Goal: Task Accomplishment & Management: Manage account settings

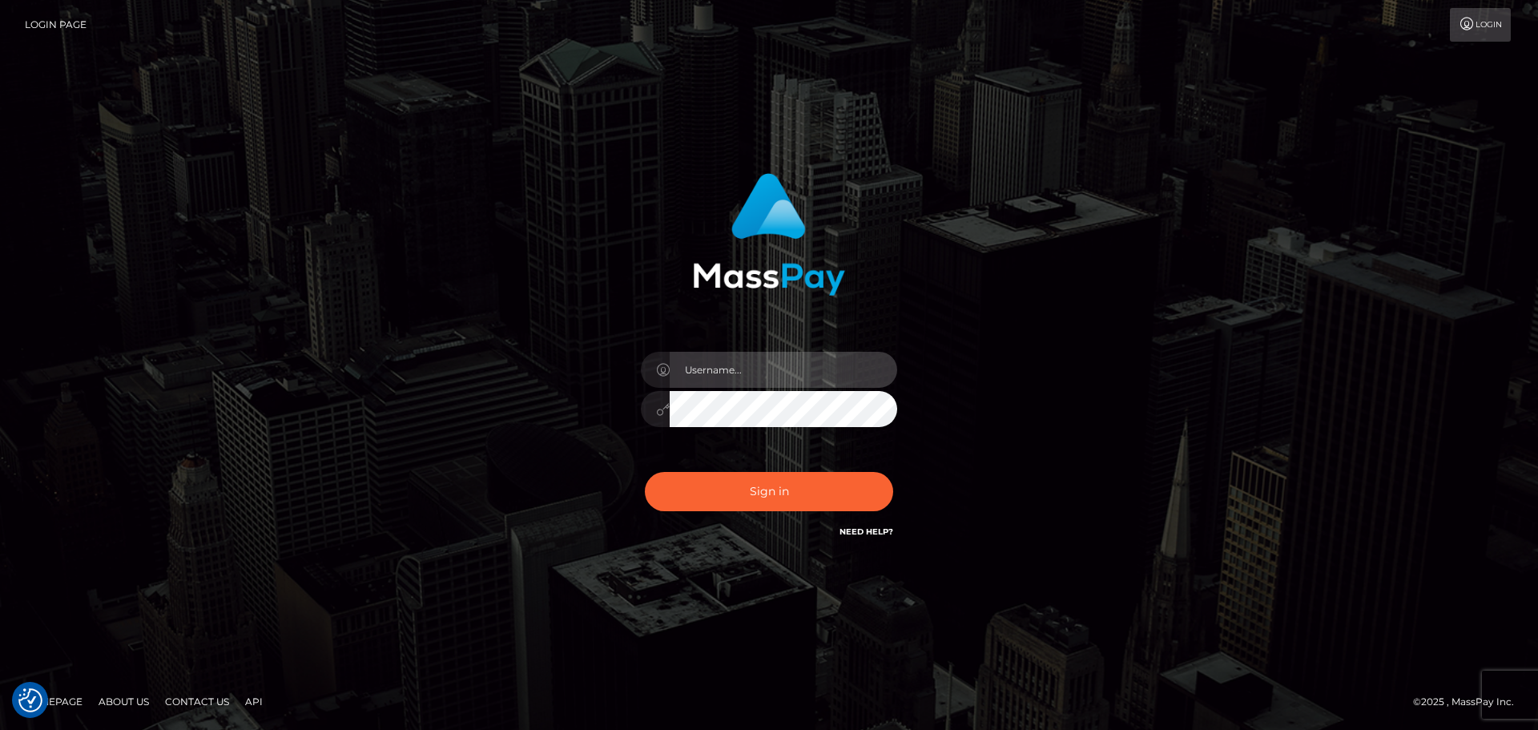
click at [743, 364] on input "text" at bounding box center [784, 370] width 228 height 36
type input "dawson.throne"
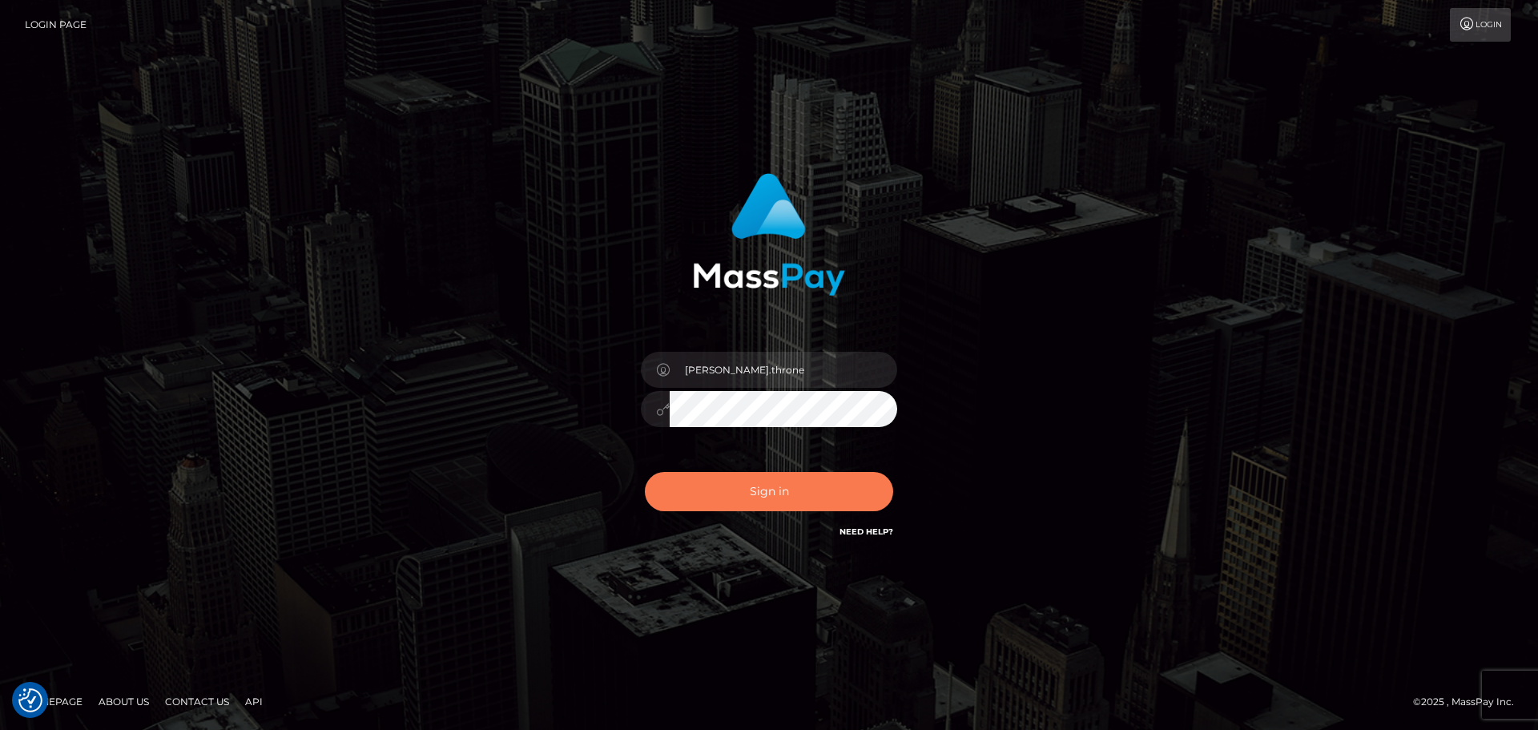
click at [787, 494] on button "Sign in" at bounding box center [769, 491] width 248 height 39
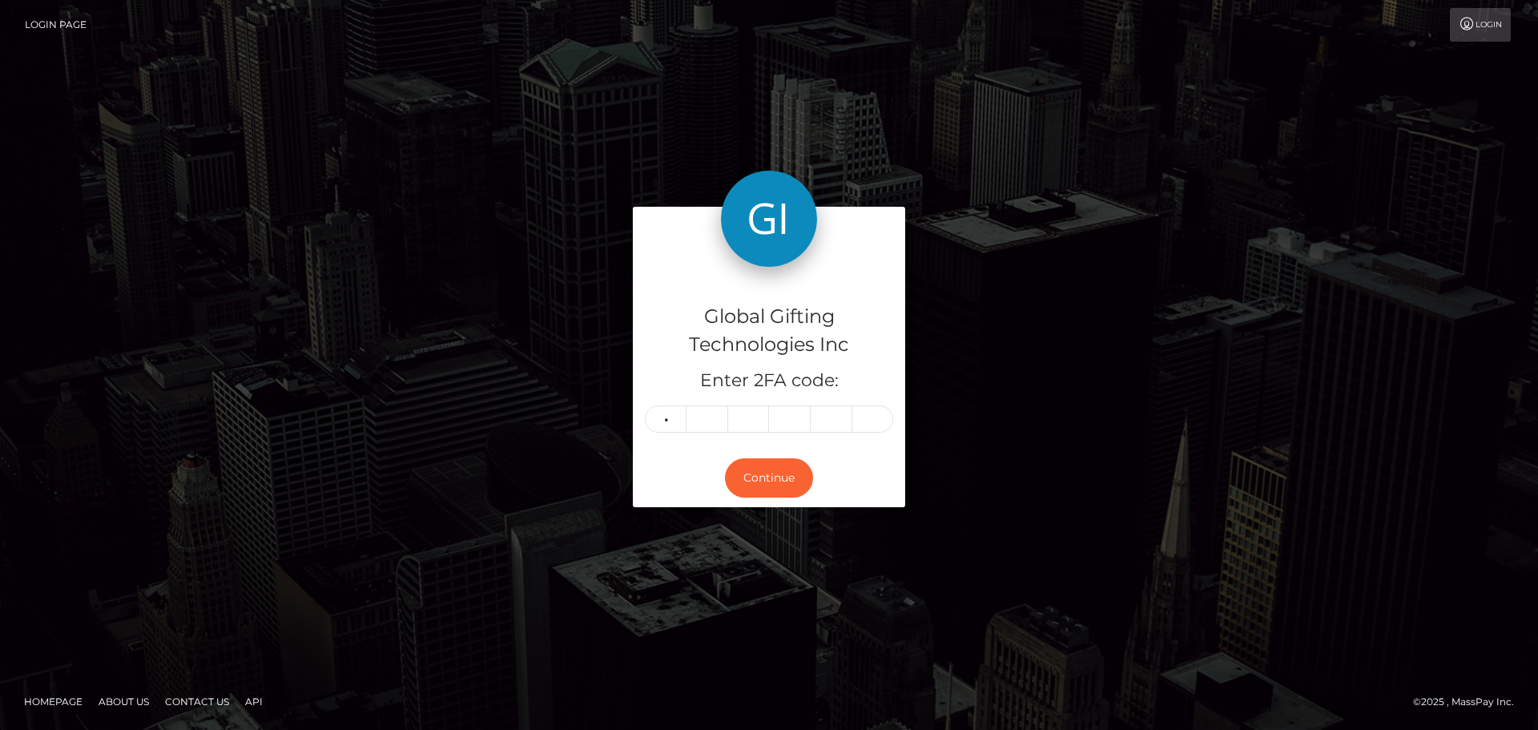
type input "8"
type input "1"
type input "0"
type input "3"
type input "9"
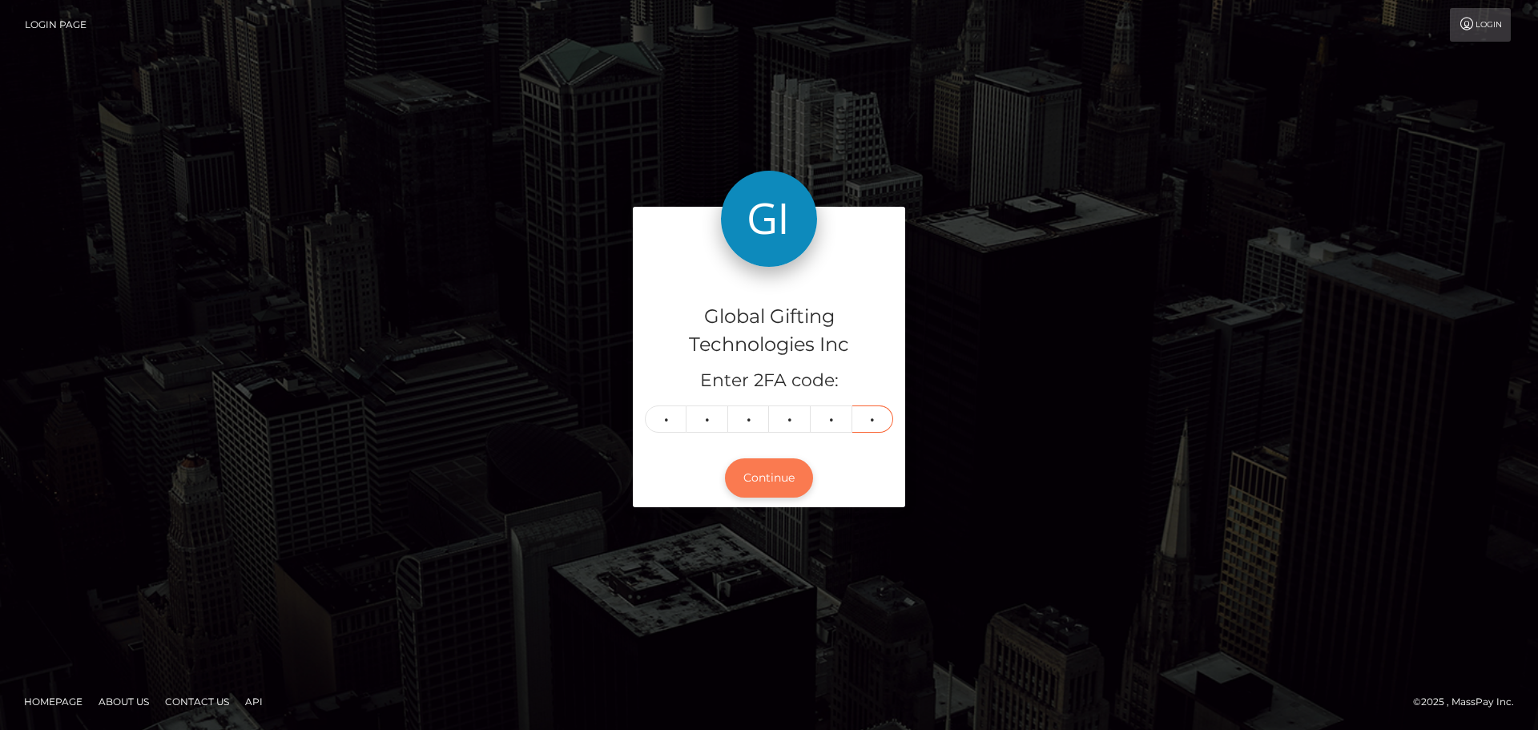
type input "4"
click at [780, 482] on button "Continue" at bounding box center [769, 477] width 88 height 39
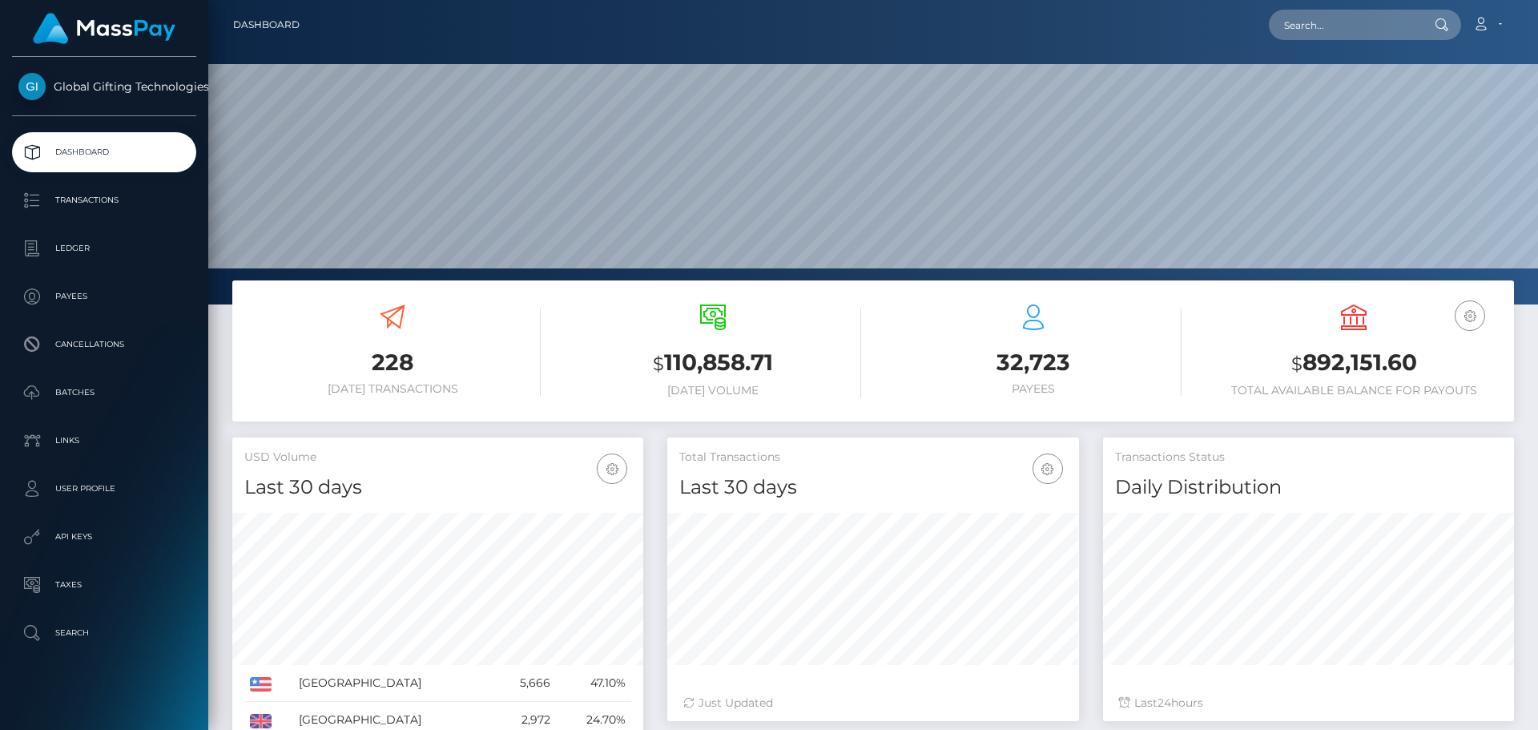
scroll to position [284, 412]
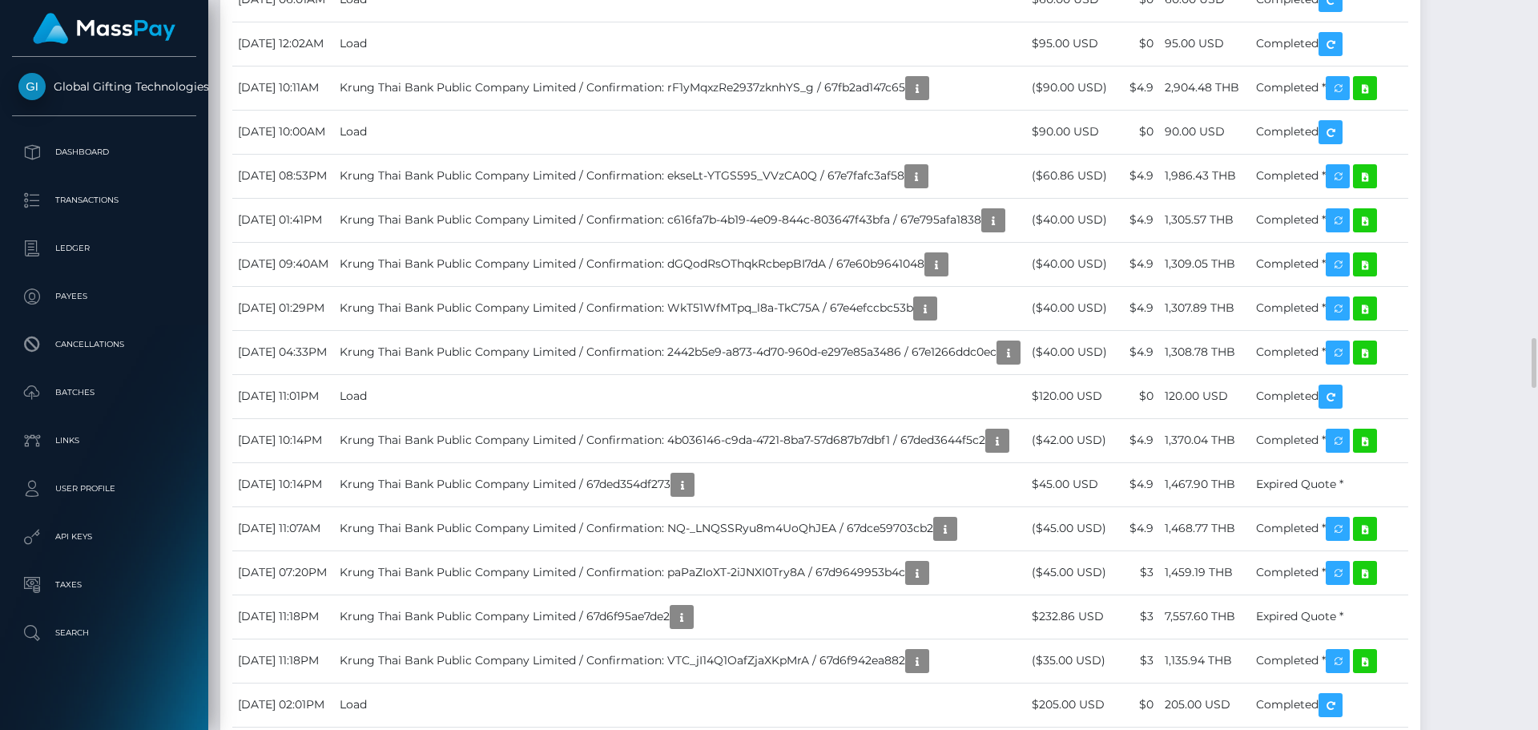
scroll to position [192, 412]
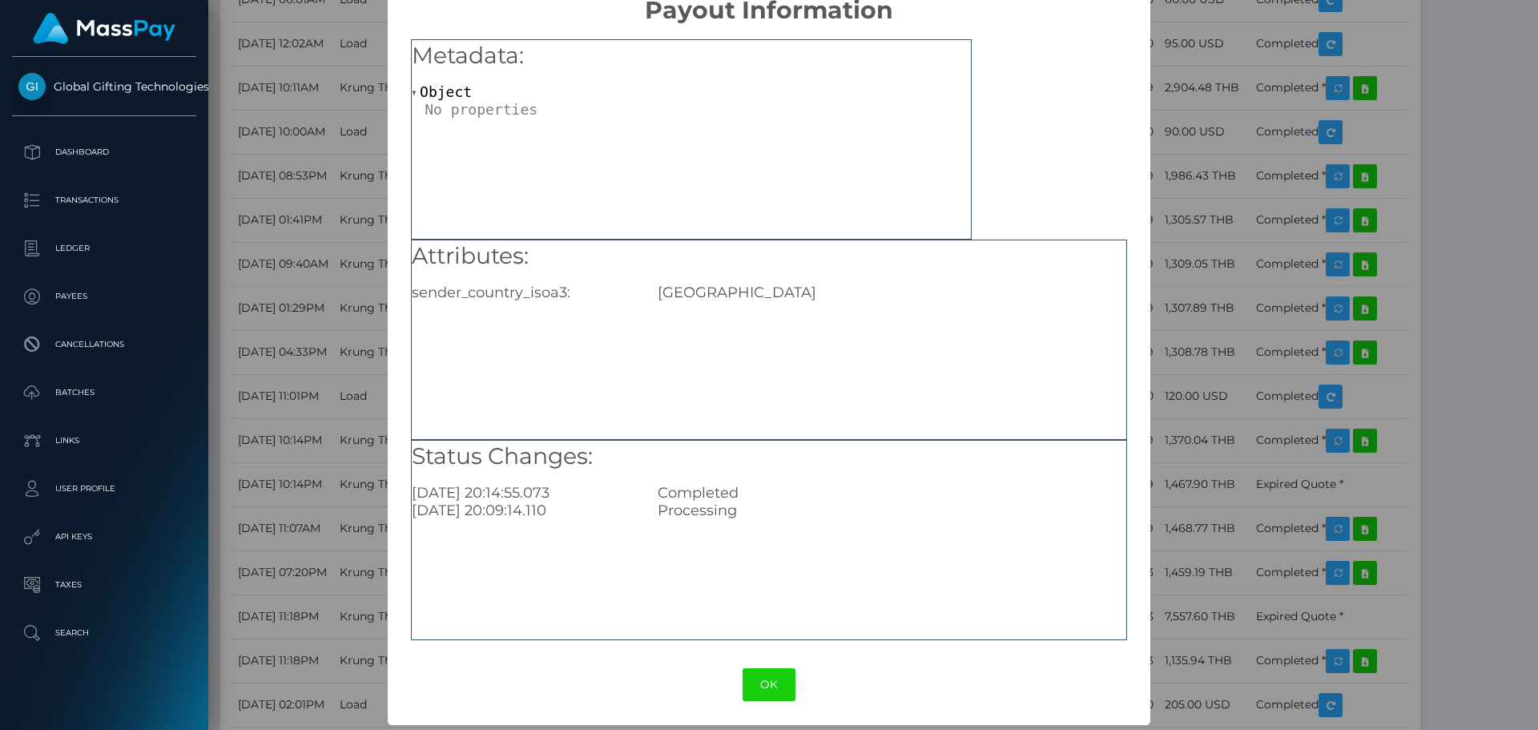
scroll to position [32, 0]
click at [746, 679] on button "OK" at bounding box center [769, 683] width 53 height 33
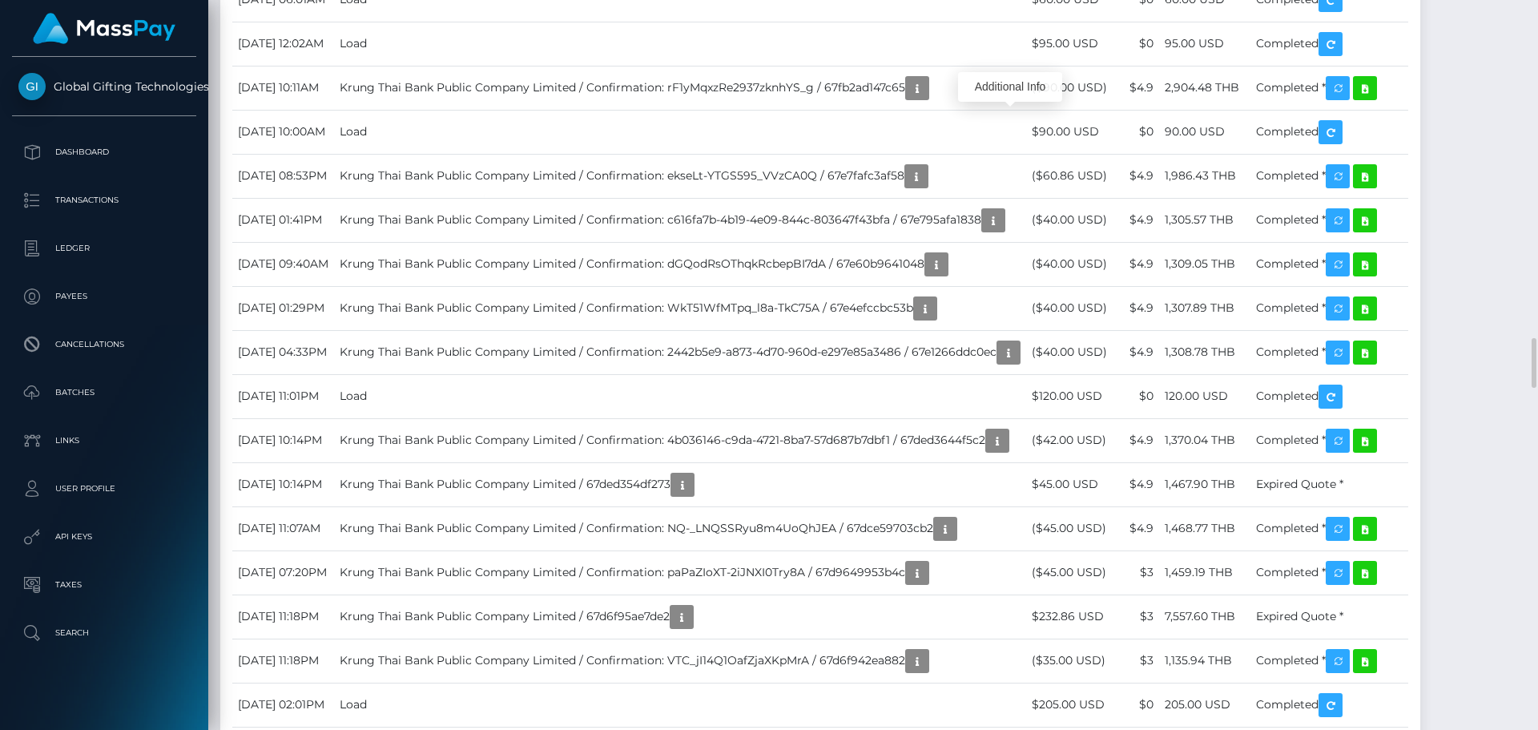
scroll to position [192, 412]
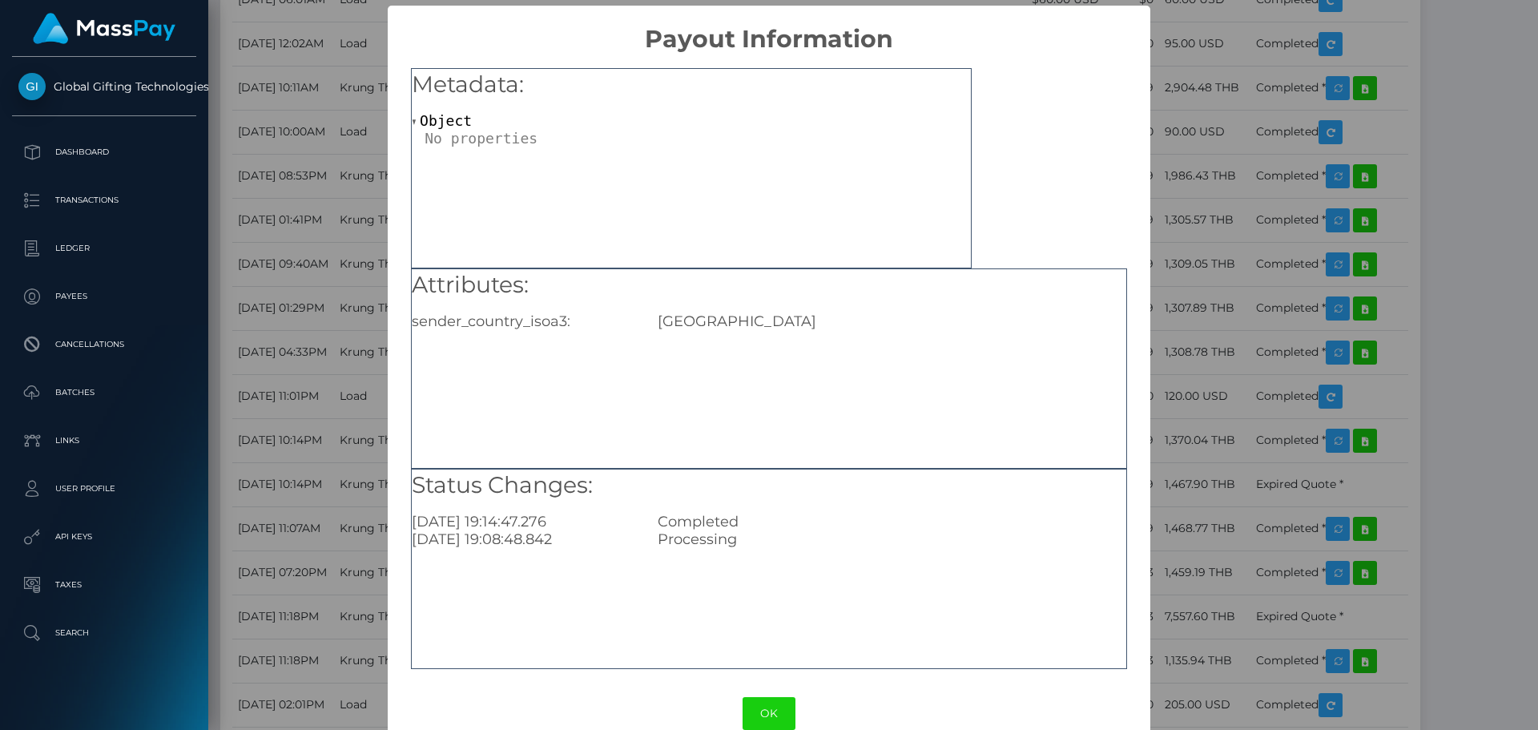
scroll to position [0, 0]
click at [771, 702] on button "OK" at bounding box center [769, 715] width 53 height 33
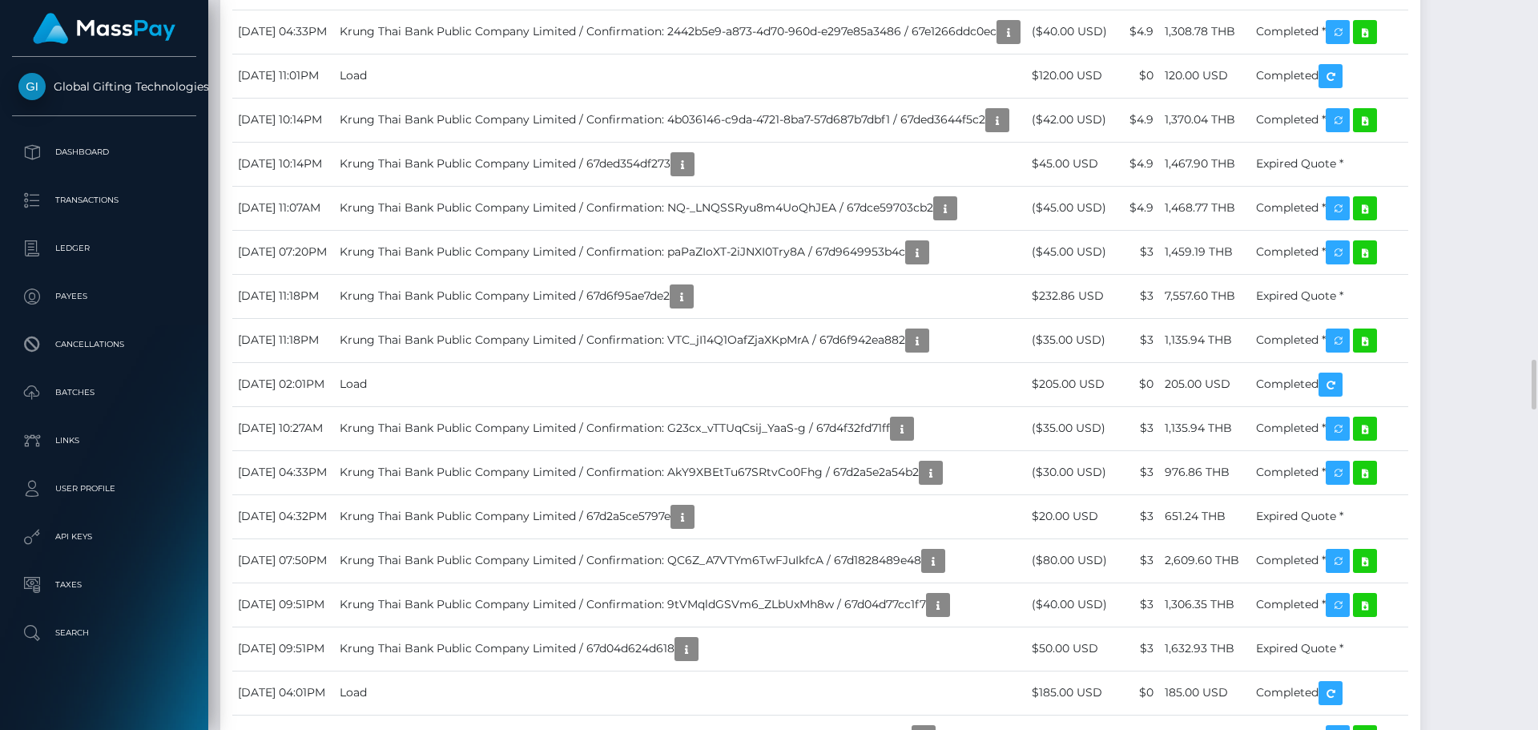
scroll to position [4808, 0]
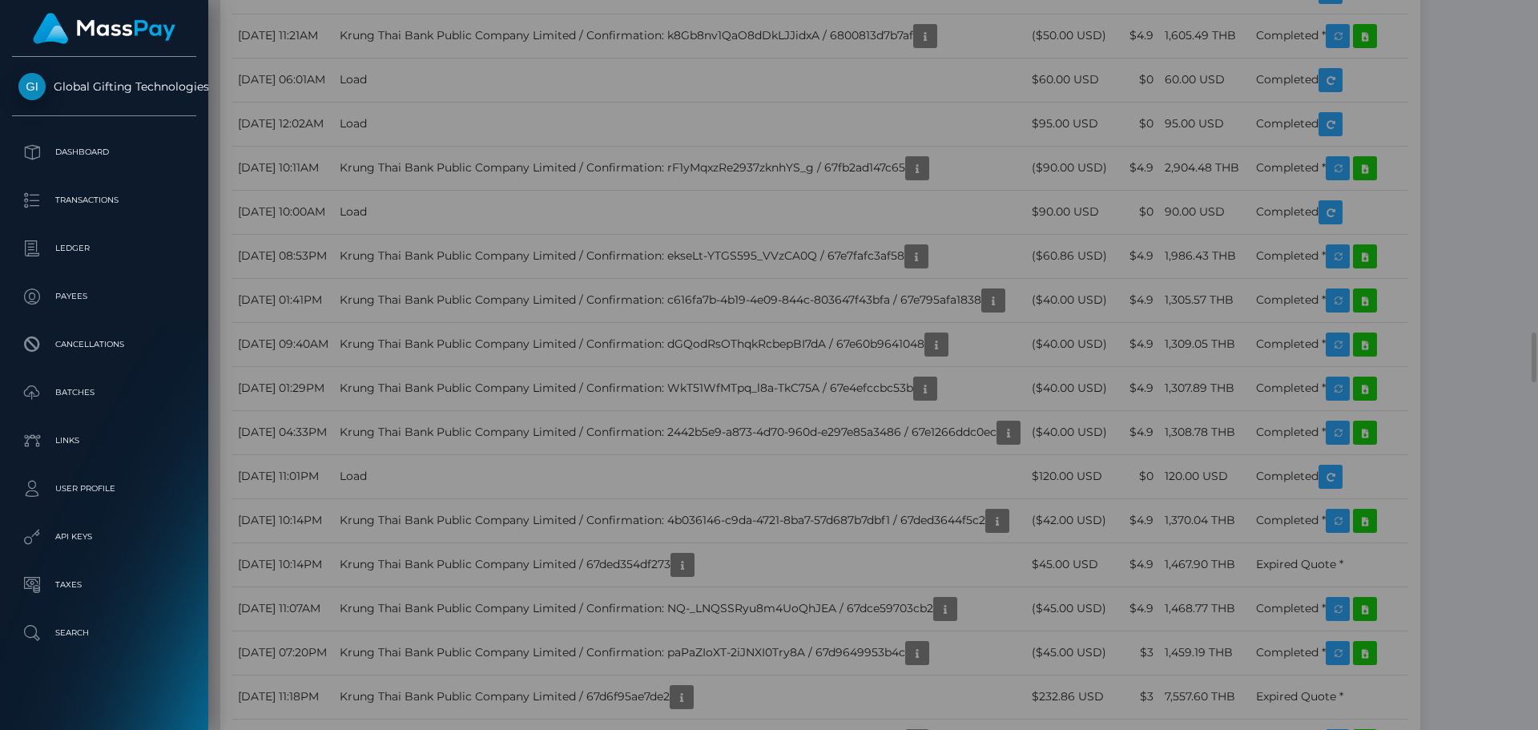
scroll to position [192, 412]
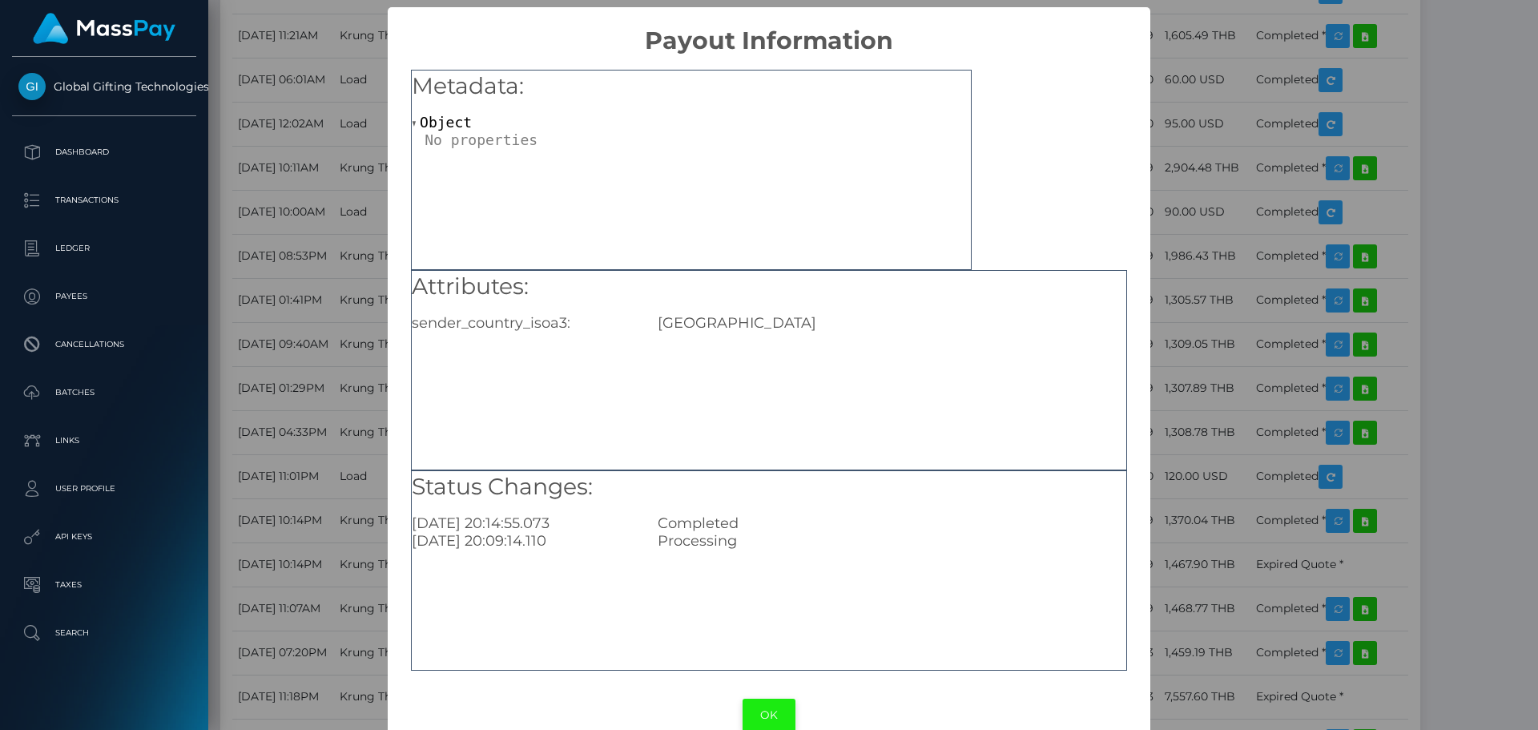
click at [764, 709] on button "OK" at bounding box center [769, 715] width 53 height 33
